Goal: Task Accomplishment & Management: Manage account settings

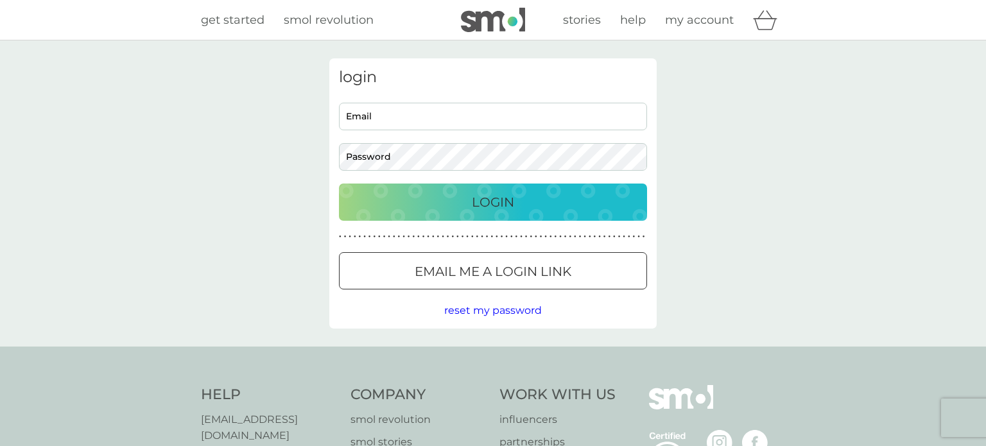
type input "annastogar@gmail.com"
click at [517, 196] on div "Login" at bounding box center [493, 202] width 282 height 21
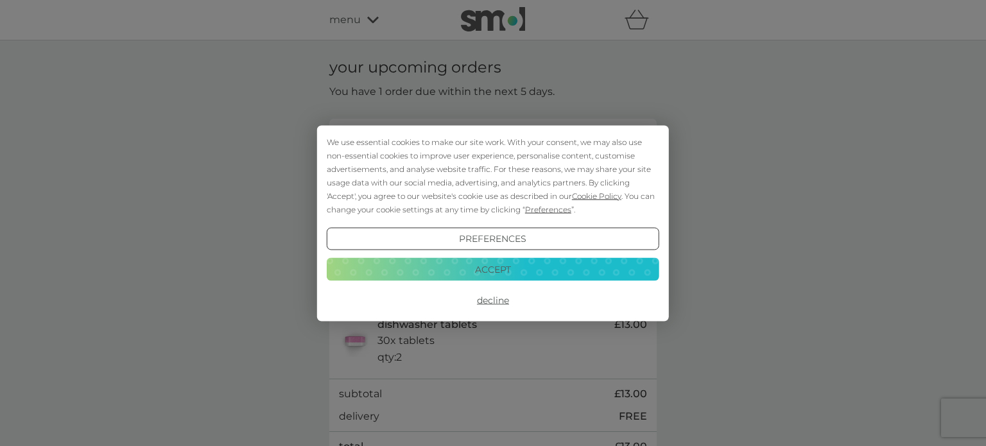
click at [495, 273] on button "Accept" at bounding box center [493, 269] width 332 height 23
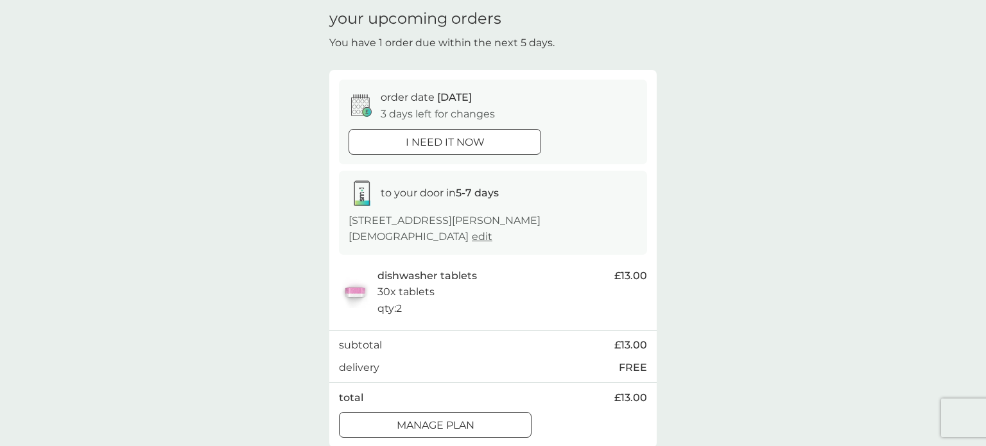
scroll to position [51, 0]
click at [424, 415] on p "Manage plan" at bounding box center [436, 423] width 78 height 17
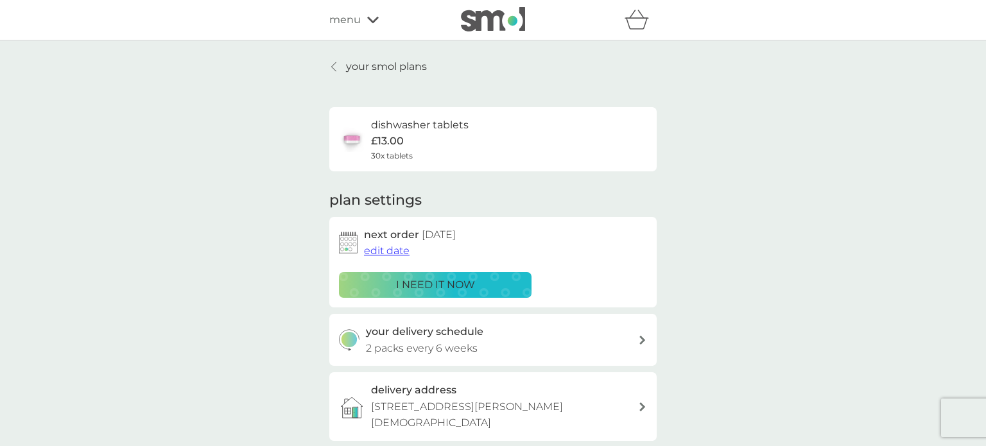
click at [379, 255] on span "edit date" at bounding box center [387, 250] width 46 height 12
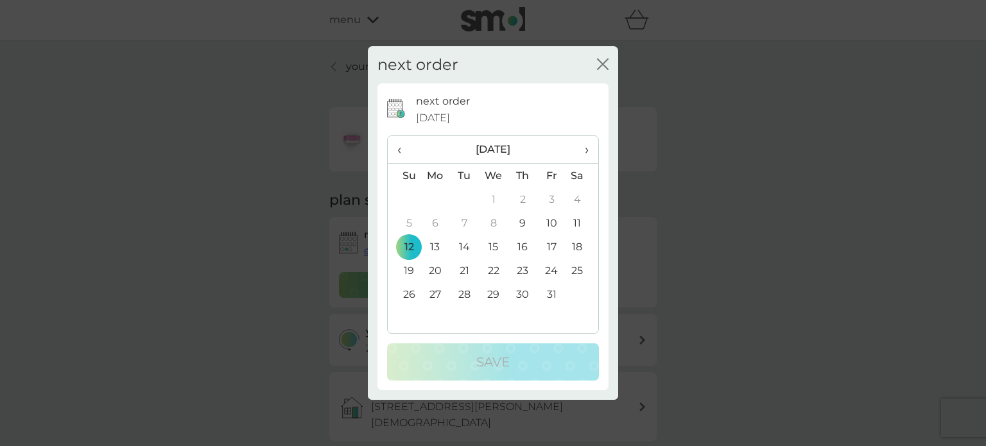
click at [585, 148] on span "›" at bounding box center [582, 149] width 13 height 27
click at [489, 250] on td "12" at bounding box center [494, 247] width 30 height 24
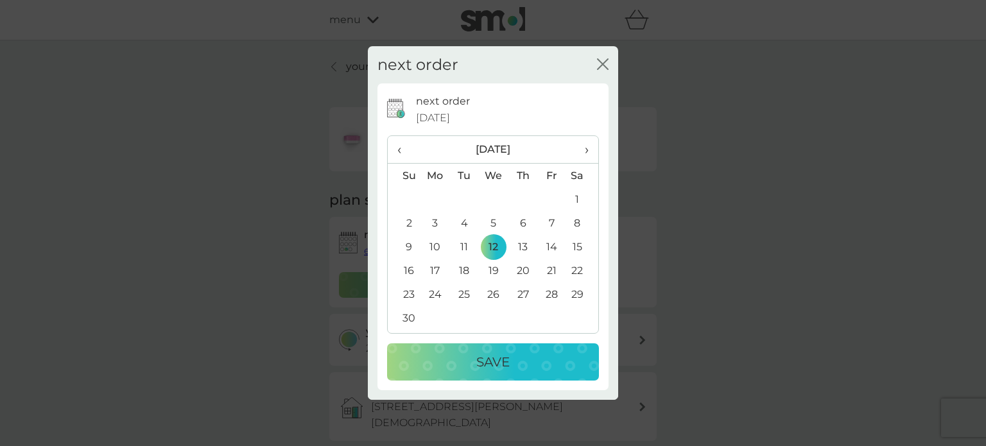
click at [481, 357] on p "Save" at bounding box center [492, 362] width 33 height 21
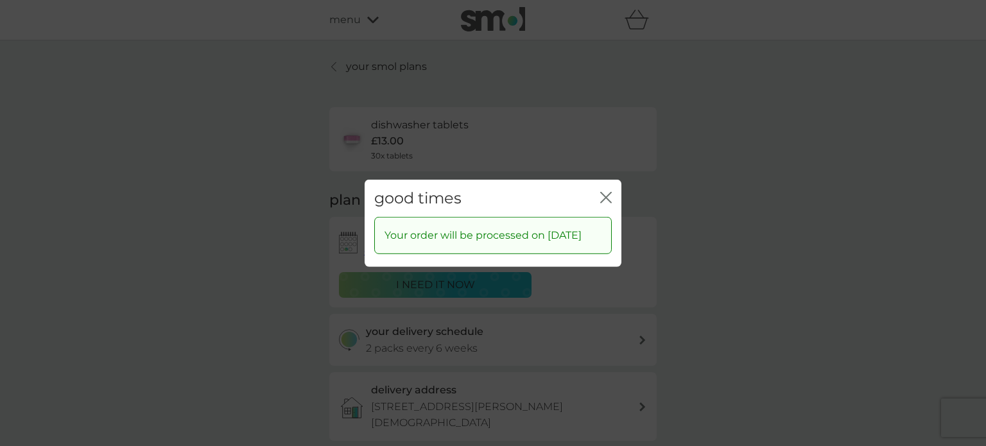
click at [603, 191] on icon "close" at bounding box center [606, 197] width 12 height 12
